Goal: Check status: Check status

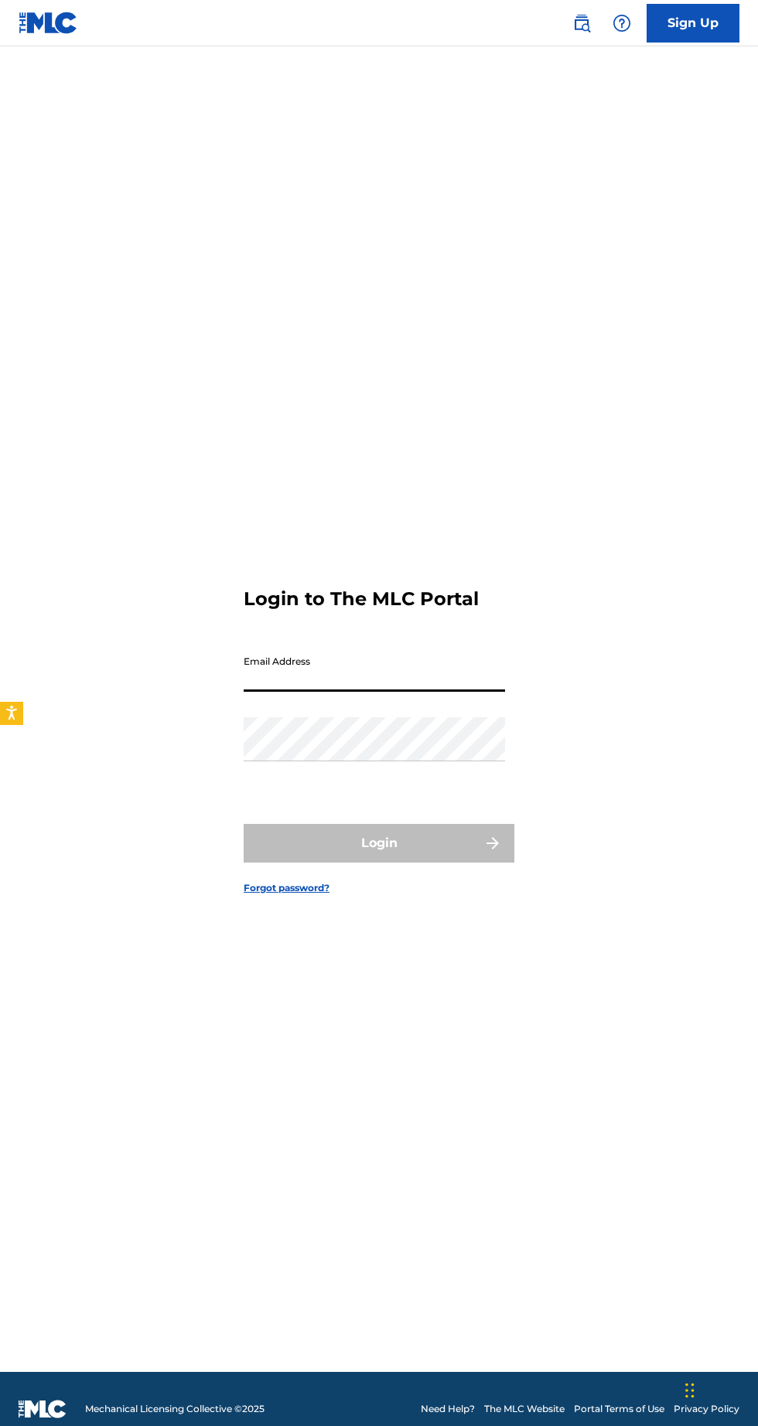
type input "[EMAIL_ADDRESS][DOMAIN_NAME]"
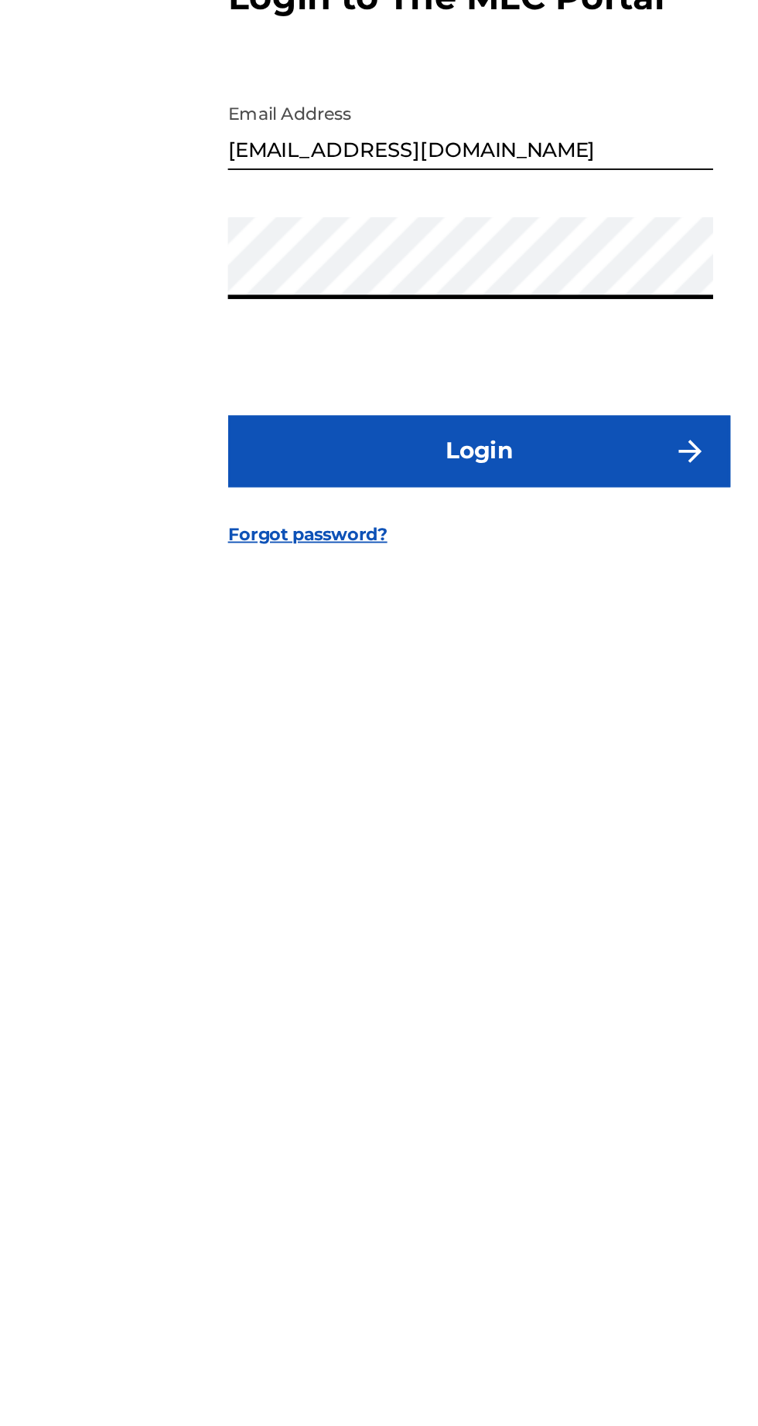
click at [399, 863] on button "Login" at bounding box center [379, 843] width 271 height 39
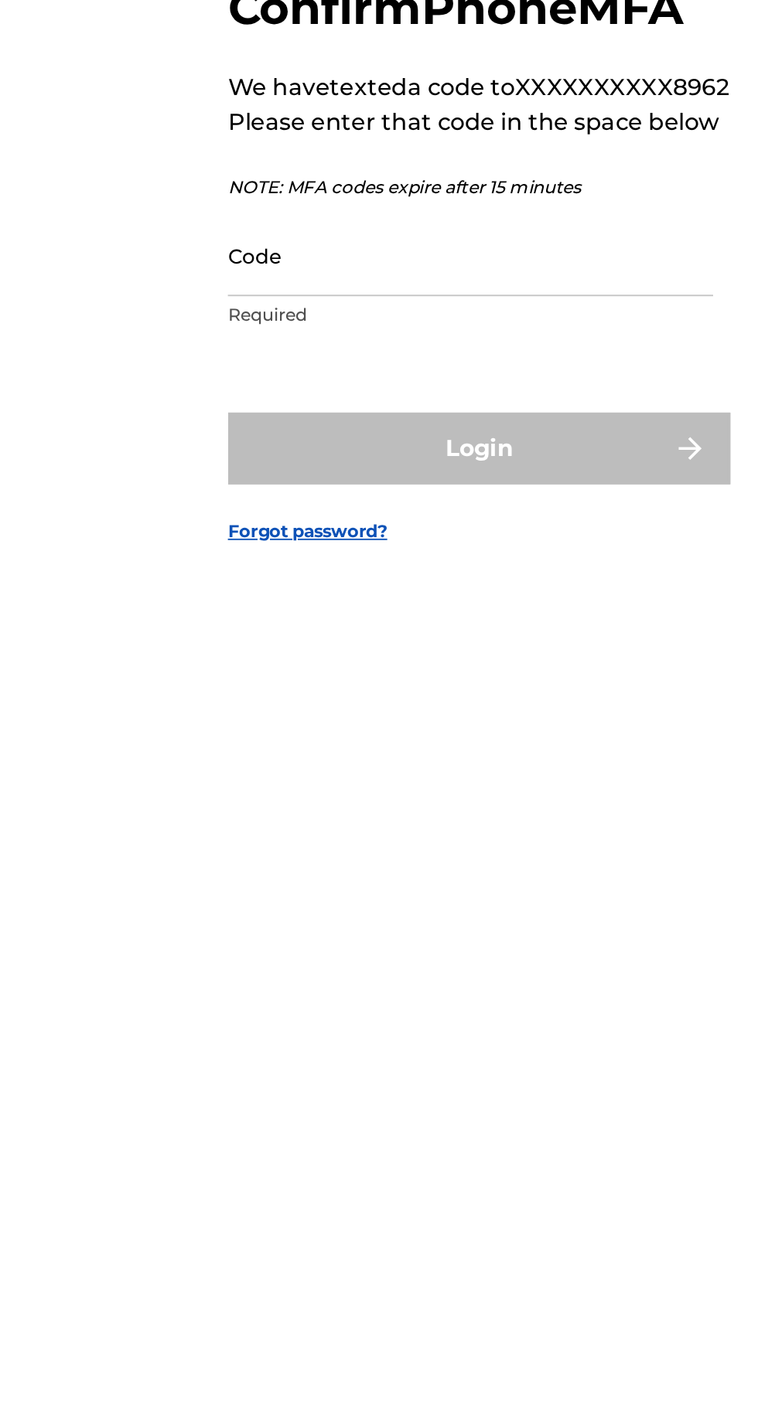
scroll to position [8, 0]
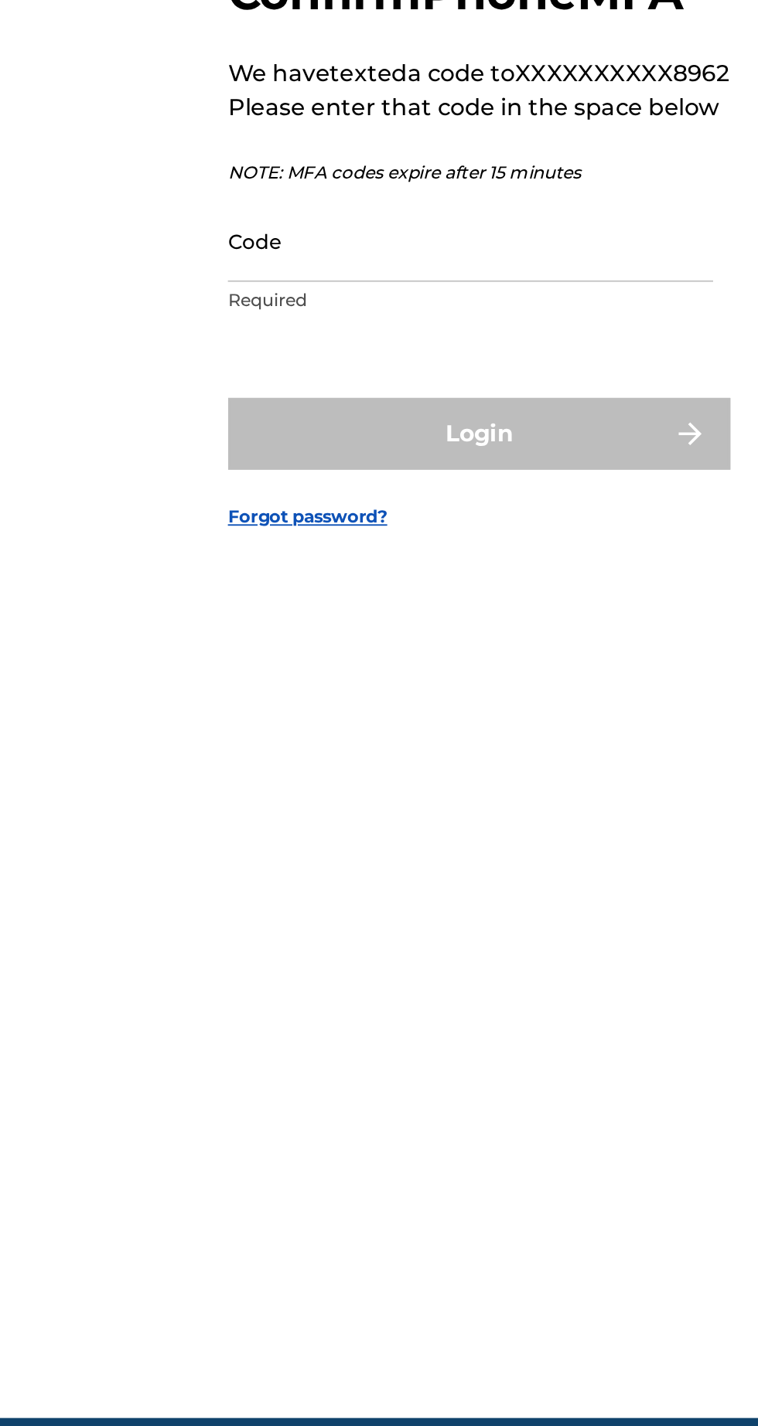
click at [321, 752] on input "Code" at bounding box center [374, 730] width 261 height 44
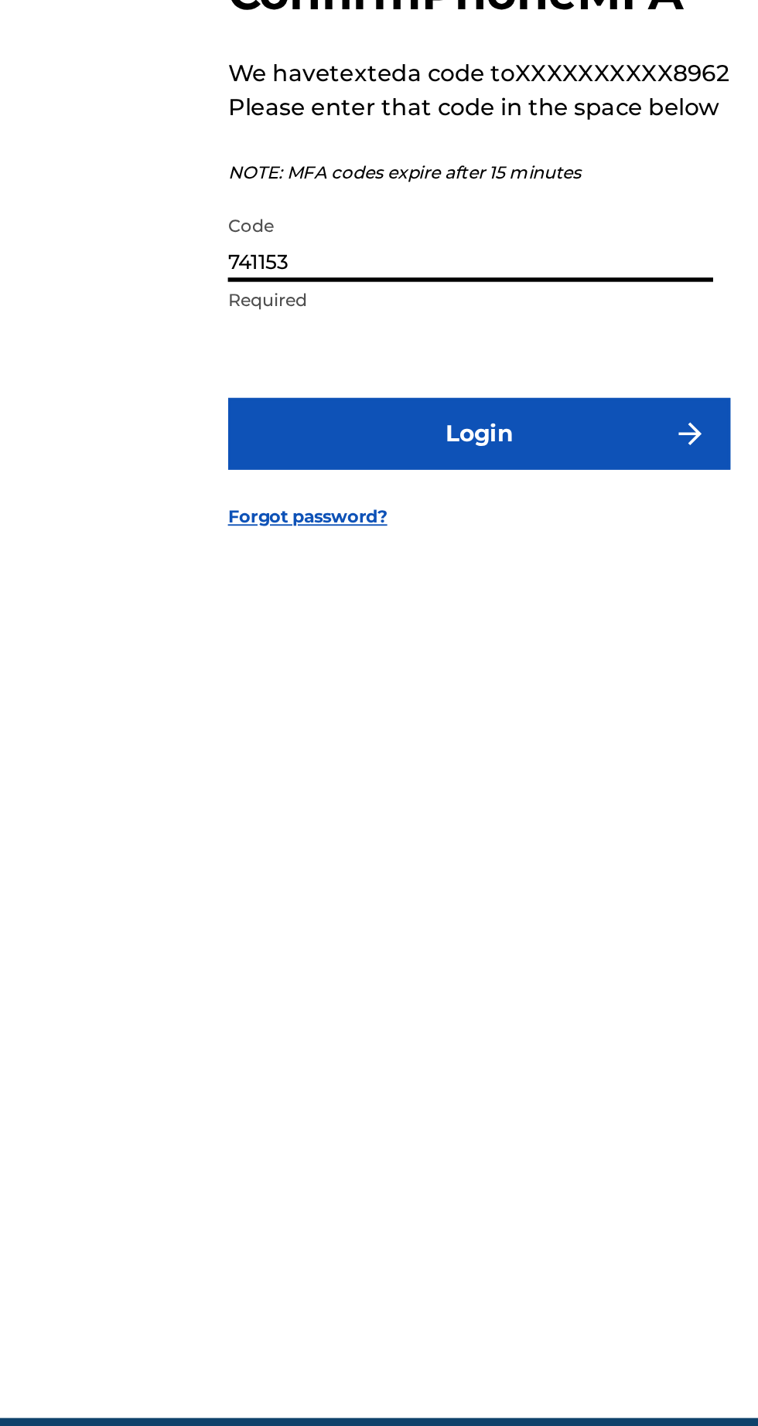
type input "741153"
click at [390, 853] on button "Login" at bounding box center [379, 834] width 271 height 39
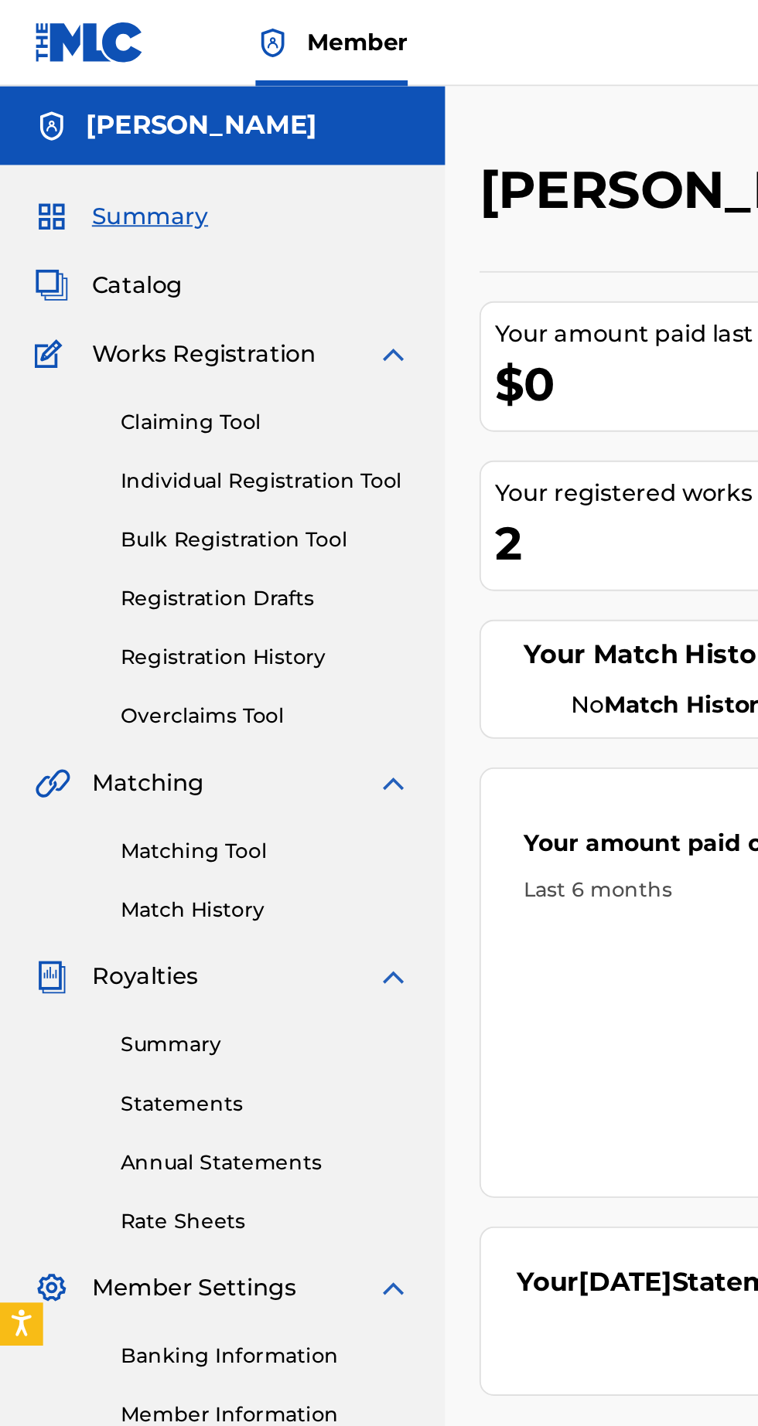
click at [141, 388] on link "Overclaims Tool" at bounding box center [143, 386] width 156 height 16
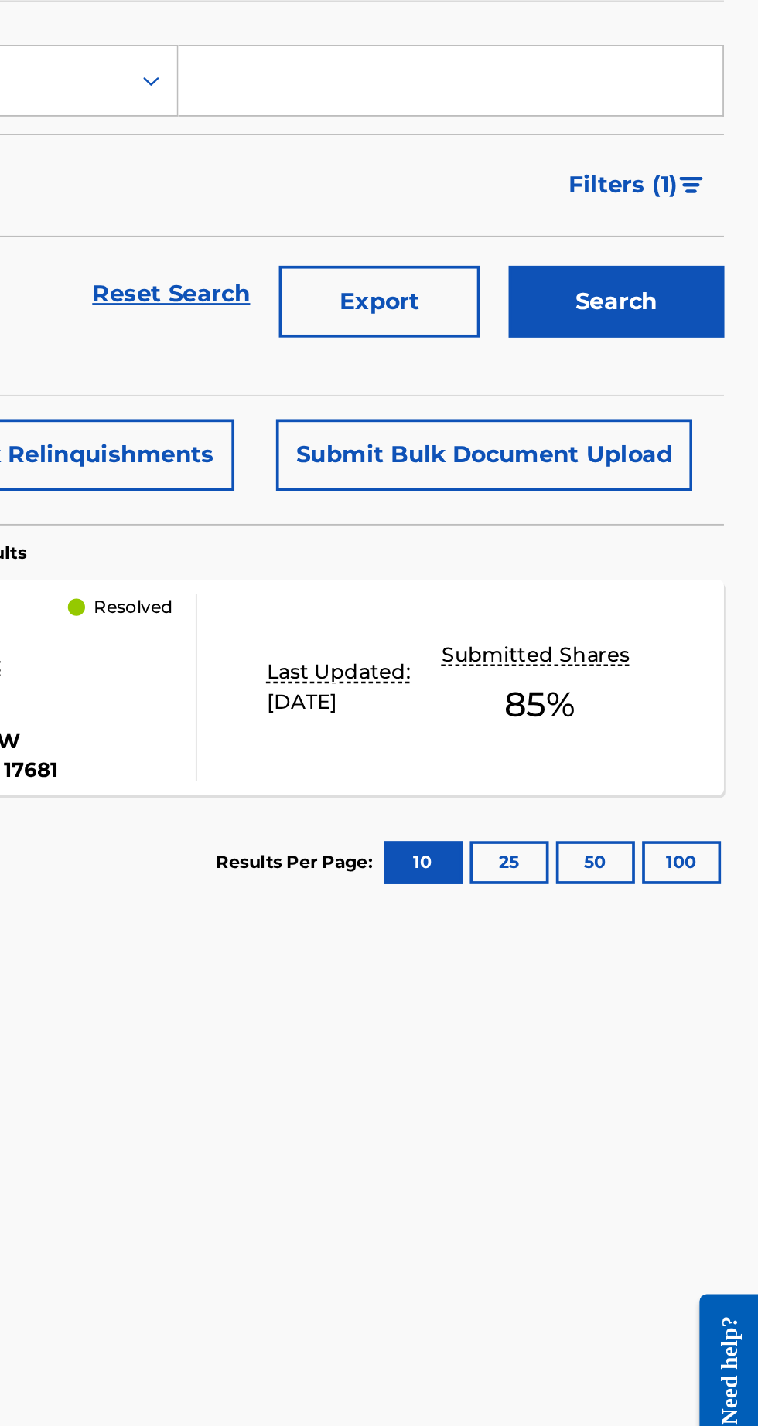
click at [616, 713] on p "Submitted Shares" at bounding box center [639, 708] width 105 height 16
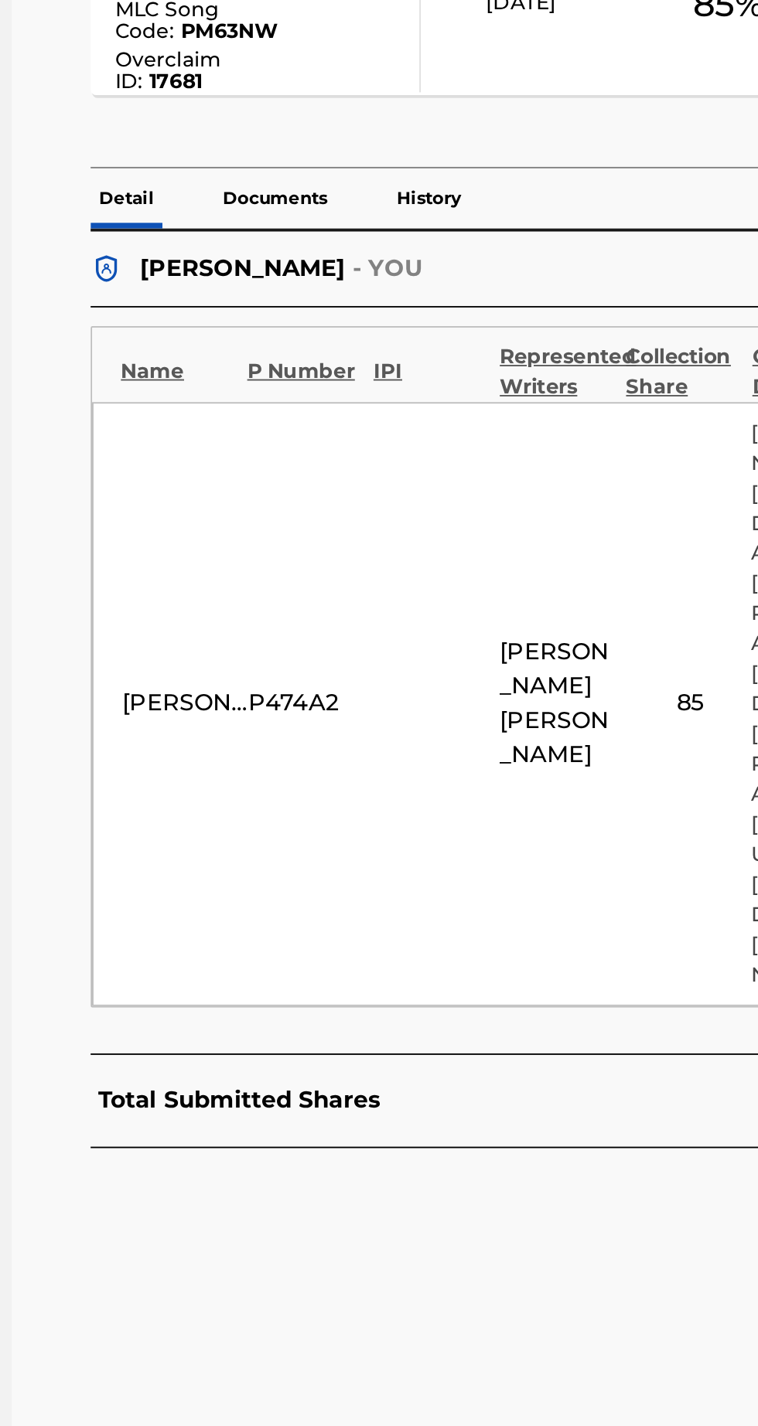
click at [393, 652] on p "Documents" at bounding box center [382, 647] width 66 height 32
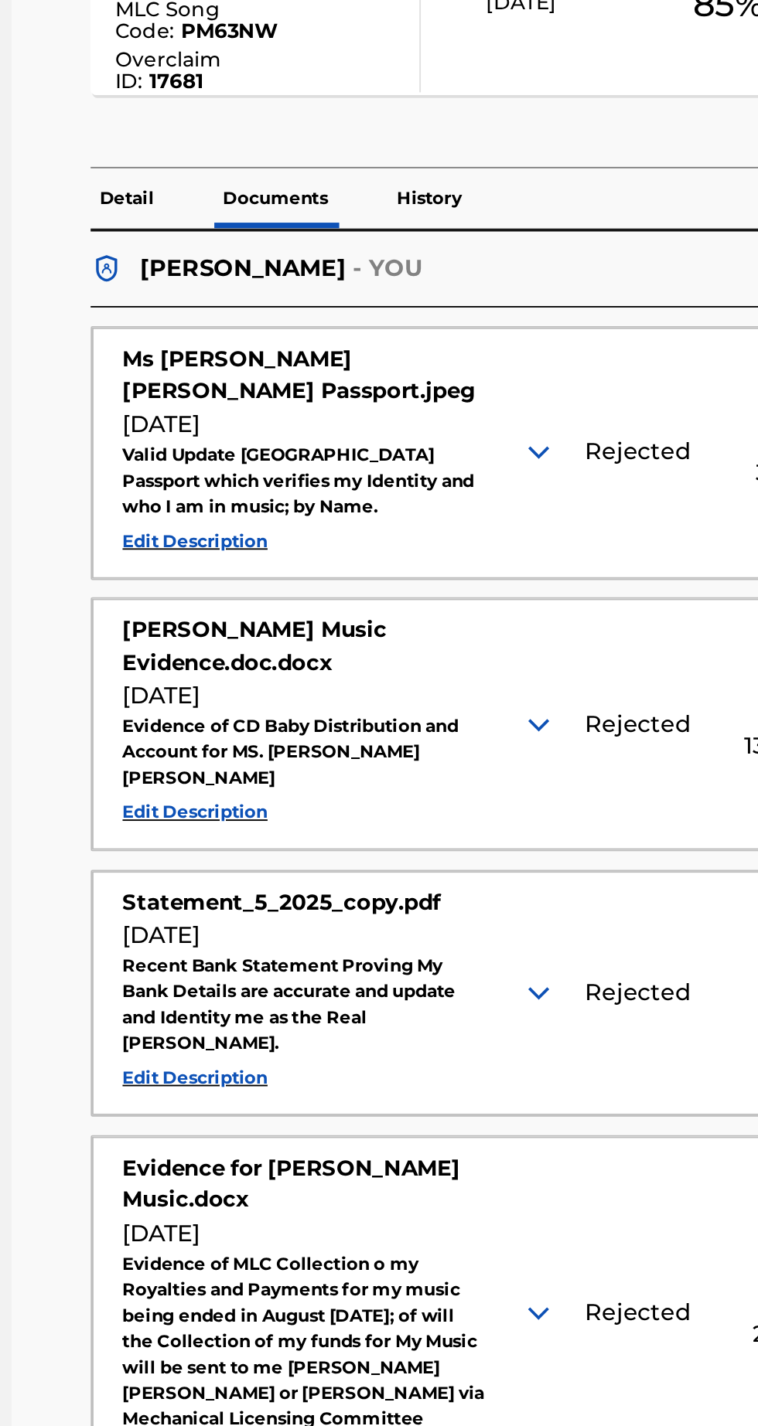
click at [466, 660] on p "History" at bounding box center [464, 647] width 44 height 32
